Goal: Information Seeking & Learning: Learn about a topic

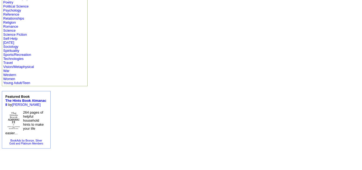
scroll to position [298, 0]
drag, startPoint x: 0, startPoint y: 0, endPoint x: 79, endPoint y: 24, distance: 82.3
click at [89, 24] on td "Featured Home & Garden Book Authors All Home & Garden Authors Albert Russo from…" at bounding box center [225, 66] width 273 height 497
click at [18, 82] on link "Young Adult/Teen" at bounding box center [16, 83] width 27 height 4
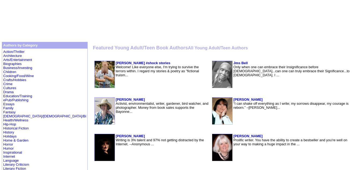
scroll to position [76, 0]
click at [116, 61] on b "Bob mitchley #shock stories" at bounding box center [143, 63] width 55 height 4
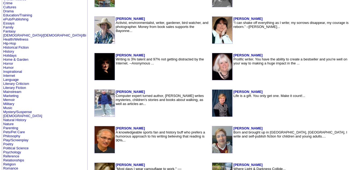
scroll to position [76, 0]
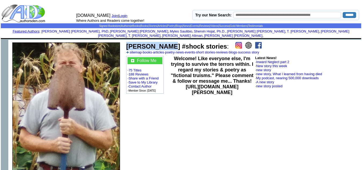
drag, startPoint x: 167, startPoint y: 43, endPoint x: 127, endPoint y: 42, distance: 40.0
click at [127, 43] on b "Bob mitchley #shock stories" at bounding box center [176, 46] width 101 height 7
copy b "Bob mitchley"
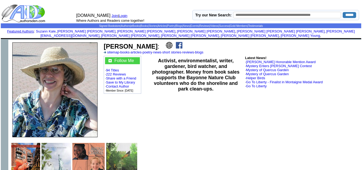
drag, startPoint x: 151, startPoint y: 41, endPoint x: 104, endPoint y: 45, distance: 47.1
click at [104, 45] on font "[PERSON_NAME] :" at bounding box center [132, 46] width 56 height 7
copy b "[PERSON_NAME]"
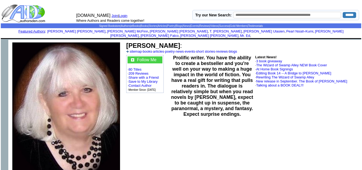
drag, startPoint x: 134, startPoint y: 41, endPoint x: 128, endPoint y: 42, distance: 6.0
click at [128, 42] on b "Mary Lynn Plaisance" at bounding box center [153, 45] width 54 height 7
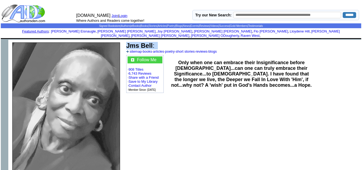
drag, startPoint x: 158, startPoint y: 41, endPoint x: 127, endPoint y: 41, distance: 31.6
click at [127, 41] on td "Jms Bell : sitemap · books · articles · poetry · short stories · reviews · blogs" at bounding box center [242, 47] width 235 height 13
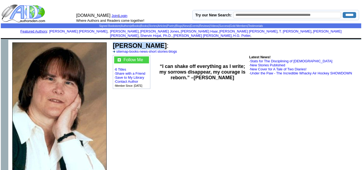
drag, startPoint x: 154, startPoint y: 42, endPoint x: 113, endPoint y: 41, distance: 41.3
click at [113, 42] on b "Anita M Shaw" at bounding box center [140, 45] width 54 height 7
copy b "Anita M Shaw"
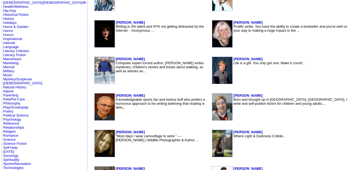
scroll to position [190, 0]
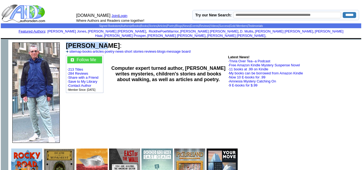
drag, startPoint x: 97, startPoint y: 42, endPoint x: 66, endPoint y: 40, distance: 31.1
click at [66, 42] on b "[PERSON_NAME]" at bounding box center [93, 45] width 54 height 7
copy b "[PERSON_NAME]"
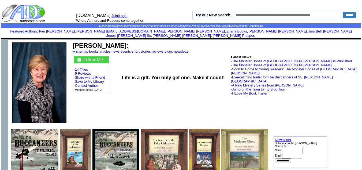
drag, startPoint x: 128, startPoint y: 42, endPoint x: 72, endPoint y: 41, distance: 55.5
click at [72, 41] on td "Linda Maria Frank : sitemap · books · articles · news · events · short stories …" at bounding box center [216, 47] width 288 height 13
copy b "Linda Maria Frank"
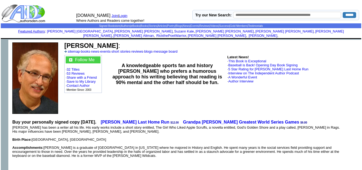
drag, startPoint x: 110, startPoint y: 42, endPoint x: 68, endPoint y: 42, distance: 42.1
click at [68, 42] on b "Steven A Falco" at bounding box center [91, 45] width 54 height 7
click at [66, 42] on b "Steven A Falco" at bounding box center [91, 45] width 54 height 7
drag, startPoint x: 65, startPoint y: 41, endPoint x: 108, endPoint y: 44, distance: 43.0
click at [108, 44] on b "Steven A Falco" at bounding box center [91, 45] width 54 height 7
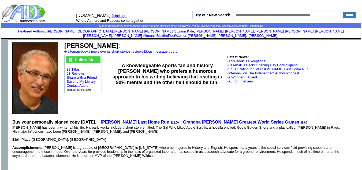
copy b "Steven A Falco"
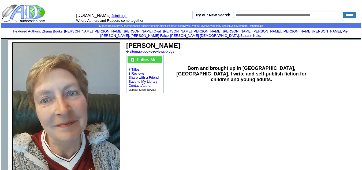
drag, startPoint x: 168, startPoint y: 42, endPoint x: 127, endPoint y: 41, distance: 40.5
click at [127, 42] on font "Tracey Morait :" at bounding box center [154, 45] width 56 height 7
copy b "Tracey Morait"
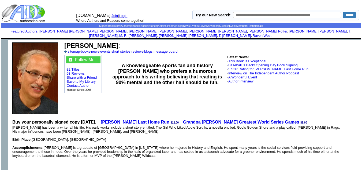
drag, startPoint x: 109, startPoint y: 43, endPoint x: 64, endPoint y: 42, distance: 45.0
click at [64, 42] on td "Steven A Falco : sitemap · books · news · events · short stories · reviews · bl…" at bounding box center [212, 47] width 297 height 13
copy b "Steven A Falco"
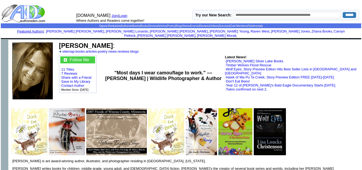
drag, startPoint x: 135, startPoint y: 41, endPoint x: 60, endPoint y: 41, distance: 74.8
click at [60, 42] on b "[PERSON_NAME]" at bounding box center [86, 45] width 54 height 7
copy b "[PERSON_NAME]"
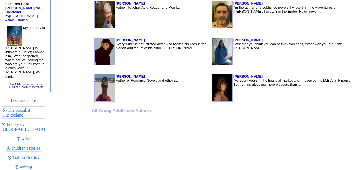
scroll to position [391, 0]
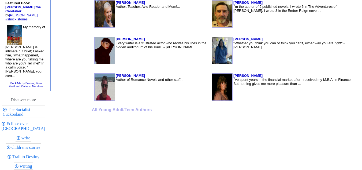
drag, startPoint x: 245, startPoint y: 73, endPoint x: 242, endPoint y: 74, distance: 3.5
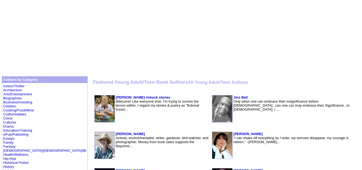
scroll to position [41, 0]
click at [5, 119] on link "Crime" at bounding box center [7, 118] width 9 height 4
click at [10, 119] on link "Crime" at bounding box center [7, 118] width 9 height 4
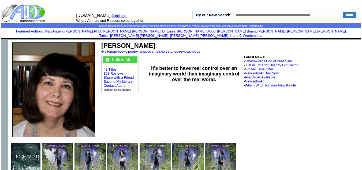
drag, startPoint x: 154, startPoint y: 42, endPoint x: 103, endPoint y: 42, distance: 50.4
click at [103, 42] on font "Roxanne Smolen :" at bounding box center [129, 45] width 56 height 7
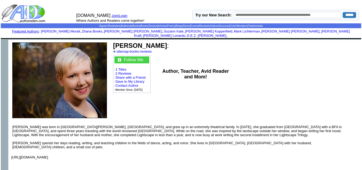
drag, startPoint x: 169, startPoint y: 43, endPoint x: 115, endPoint y: 42, distance: 54.2
click at [115, 42] on font "Emily K Karlewicz :" at bounding box center [141, 45] width 56 height 7
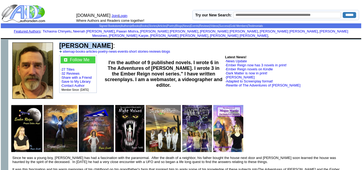
drag, startPoint x: 98, startPoint y: 42, endPoint x: 60, endPoint y: 42, distance: 37.3
click at [60, 42] on font "Bryon Smith :" at bounding box center [87, 45] width 56 height 7
click at [60, 42] on b "Bryon Smith" at bounding box center [86, 45] width 54 height 7
drag, startPoint x: 97, startPoint y: 41, endPoint x: 59, endPoint y: 38, distance: 38.5
click at [59, 41] on td "Bryon Smith : sitemap · books · articles · poetry · news · events · short stori…" at bounding box center [209, 47] width 302 height 13
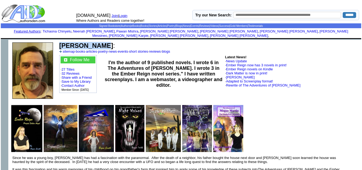
copy b "[PERSON_NAME]"
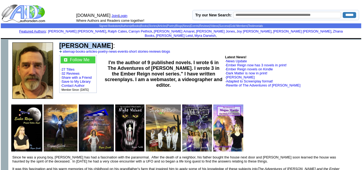
drag, startPoint x: 97, startPoint y: 43, endPoint x: 58, endPoint y: 40, distance: 39.5
click at [58, 40] on td "[PERSON_NAME] : sitemap · books · articles · poetry · news · events · short sto…" at bounding box center [209, 71] width 304 height 62
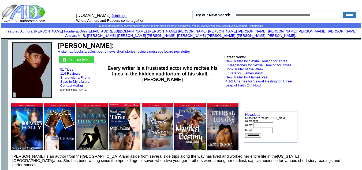
drag, startPoint x: 117, startPoint y: 42, endPoint x: 58, endPoint y: 43, distance: 59.5
click at [58, 43] on b "[PERSON_NAME]" at bounding box center [85, 45] width 54 height 7
copy b "[PERSON_NAME]"
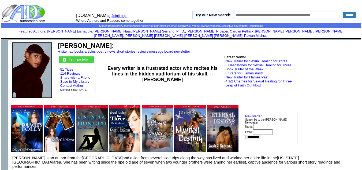
drag, startPoint x: 118, startPoint y: 42, endPoint x: 59, endPoint y: 42, distance: 59.0
click at [59, 42] on b "Gracie C. McKeever" at bounding box center [85, 45] width 54 height 7
copy b "Gracie C. McKeever"
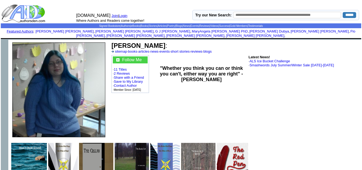
drag, startPoint x: 157, startPoint y: 40, endPoint x: 110, endPoint y: 44, distance: 46.8
click at [110, 44] on td "Christina Neely : sitemap · books · articles · news · events · short stories · …" at bounding box center [235, 90] width 252 height 100
copy td "Christina Neely"
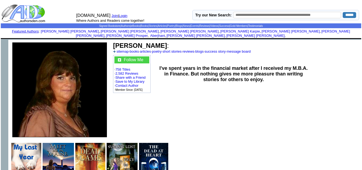
drag, startPoint x: 157, startPoint y: 42, endPoint x: 114, endPoint y: 45, distance: 43.2
click at [114, 45] on font "[PERSON_NAME] :" at bounding box center [141, 45] width 56 height 7
copy b "[PERSON_NAME]"
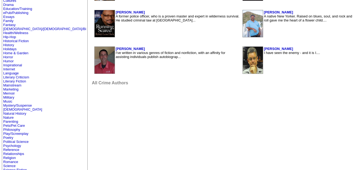
scroll to position [154, 0]
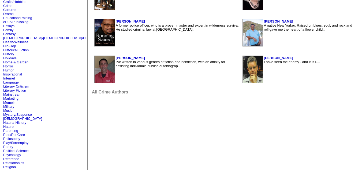
click at [19, 79] on td "Action/Thriller Architecture Arts/Entertainment Biographies Business/Investing …" at bounding box center [45, 101] width 86 height 260
click at [7, 68] on link "Horror" at bounding box center [8, 66] width 10 height 4
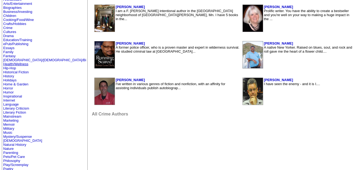
click at [13, 64] on link "Health/Wellness" at bounding box center [15, 64] width 25 height 4
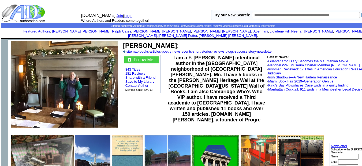
drag, startPoint x: 199, startPoint y: 42, endPoint x: 125, endPoint y: 42, distance: 74.3
click at [125, 42] on b "Dr. Patrick A ODougherty" at bounding box center [150, 45] width 54 height 7
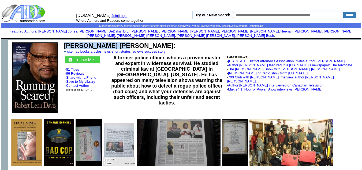
drag, startPoint x: 120, startPoint y: 42, endPoint x: 65, endPoint y: 44, distance: 54.7
click at [65, 44] on b "[PERSON_NAME] [PERSON_NAME]" at bounding box center [119, 45] width 110 height 7
copy b "[PERSON_NAME] [PERSON_NAME]"
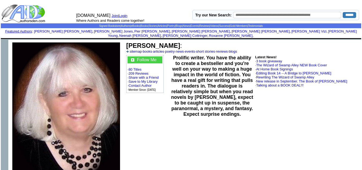
drag, startPoint x: 190, startPoint y: 43, endPoint x: 127, endPoint y: 40, distance: 63.3
click at [127, 42] on font "Mary Lynn Plaisance :" at bounding box center [154, 45] width 56 height 7
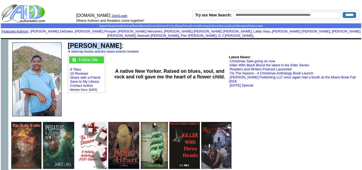
drag, startPoint x: 105, startPoint y: 42, endPoint x: 68, endPoint y: 43, distance: 37.3
click at [68, 43] on b "James L Hill" at bounding box center [95, 45] width 54 height 7
copy b "James L Hill"
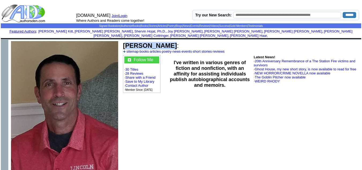
drag, startPoint x: 164, startPoint y: 42, endPoint x: 125, endPoint y: 41, distance: 38.4
click at [125, 42] on b "[PERSON_NAME]" at bounding box center [150, 45] width 54 height 7
drag, startPoint x: 164, startPoint y: 42, endPoint x: 123, endPoint y: 44, distance: 40.5
click at [123, 44] on b "[PERSON_NAME]" at bounding box center [150, 45] width 54 height 7
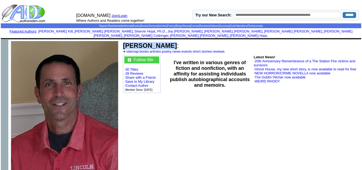
copy b "[PERSON_NAME]"
